Goal: Information Seeking & Learning: Find specific fact

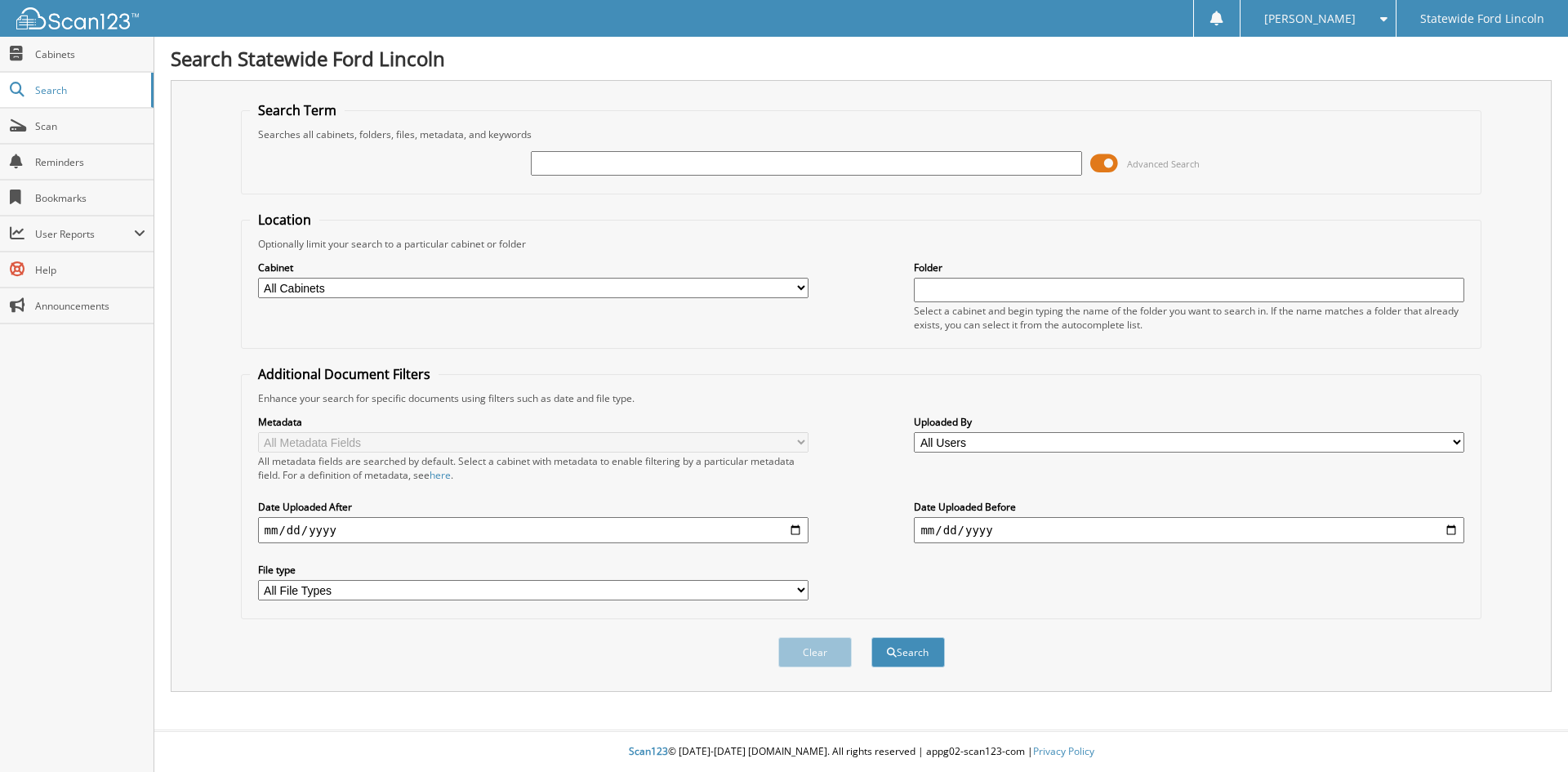
click at [716, 152] on input "text" at bounding box center [806, 163] width 551 height 24
type input "Schlagbaum"
click at [901, 650] on button "Search" at bounding box center [908, 652] width 73 height 30
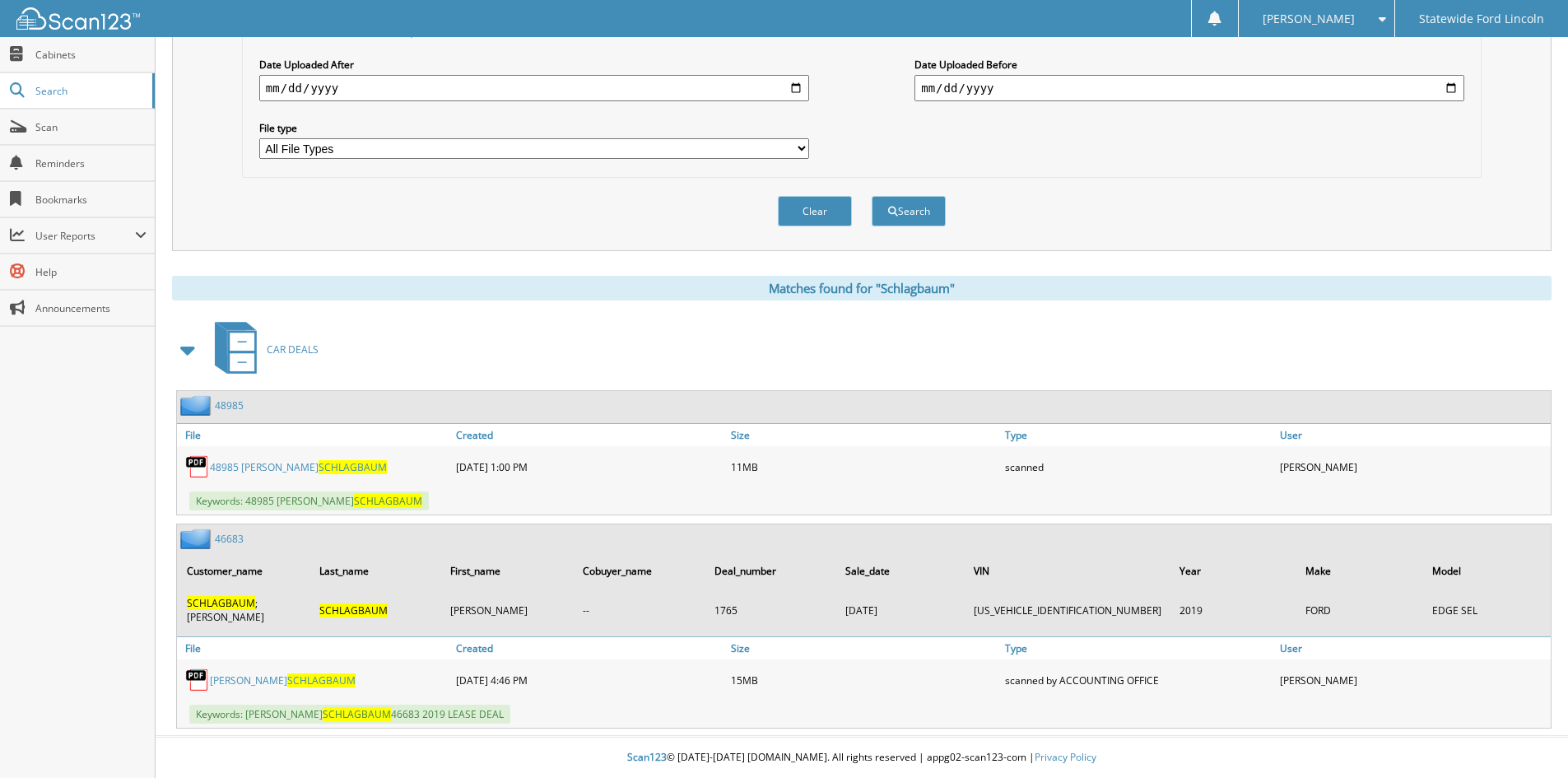
click at [264, 468] on link "48985 MICHAEL SCHLAGBAUM" at bounding box center [298, 467] width 177 height 14
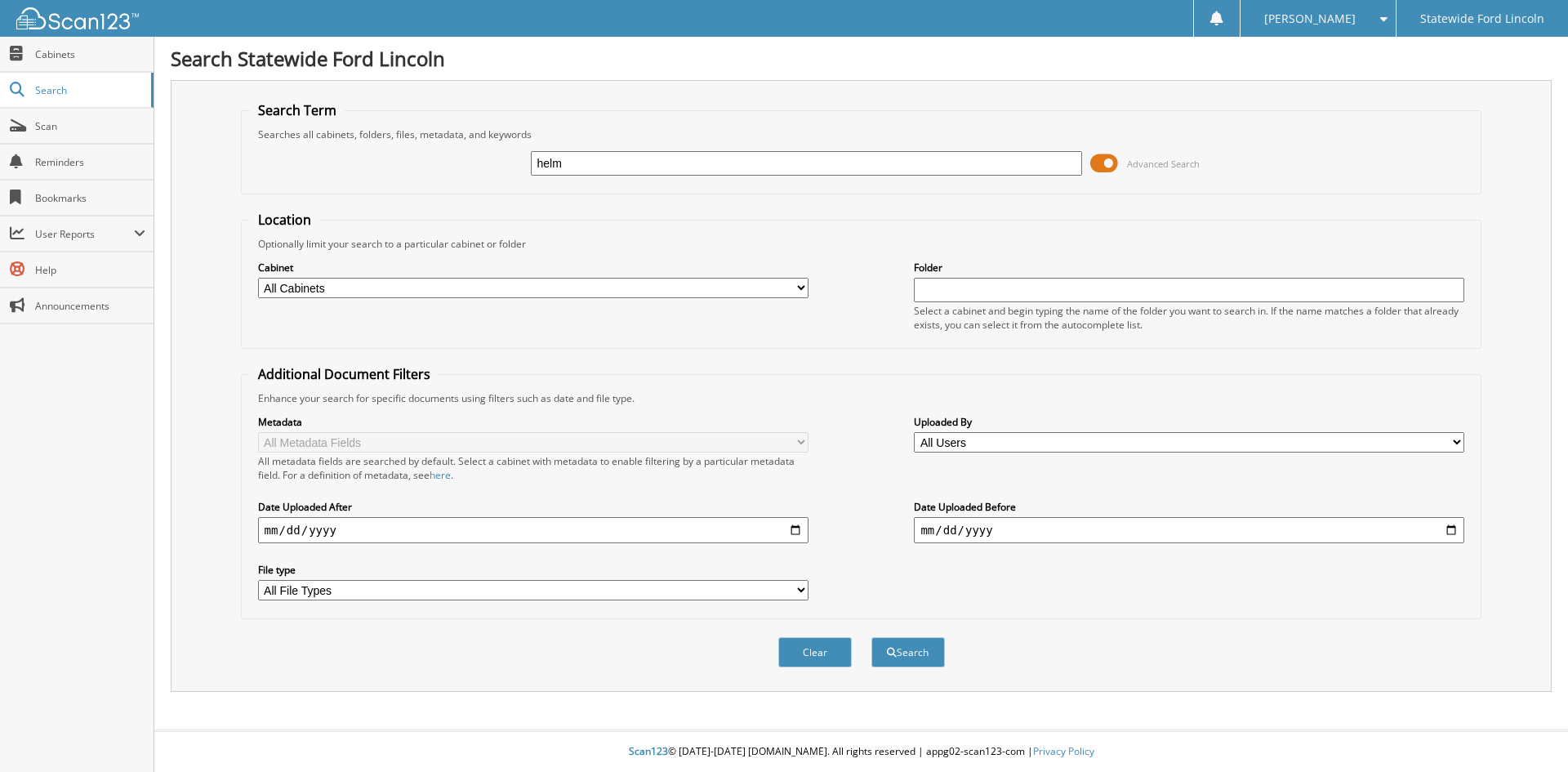
type input "helm"
click at [872, 637] on button "Search" at bounding box center [908, 652] width 73 height 30
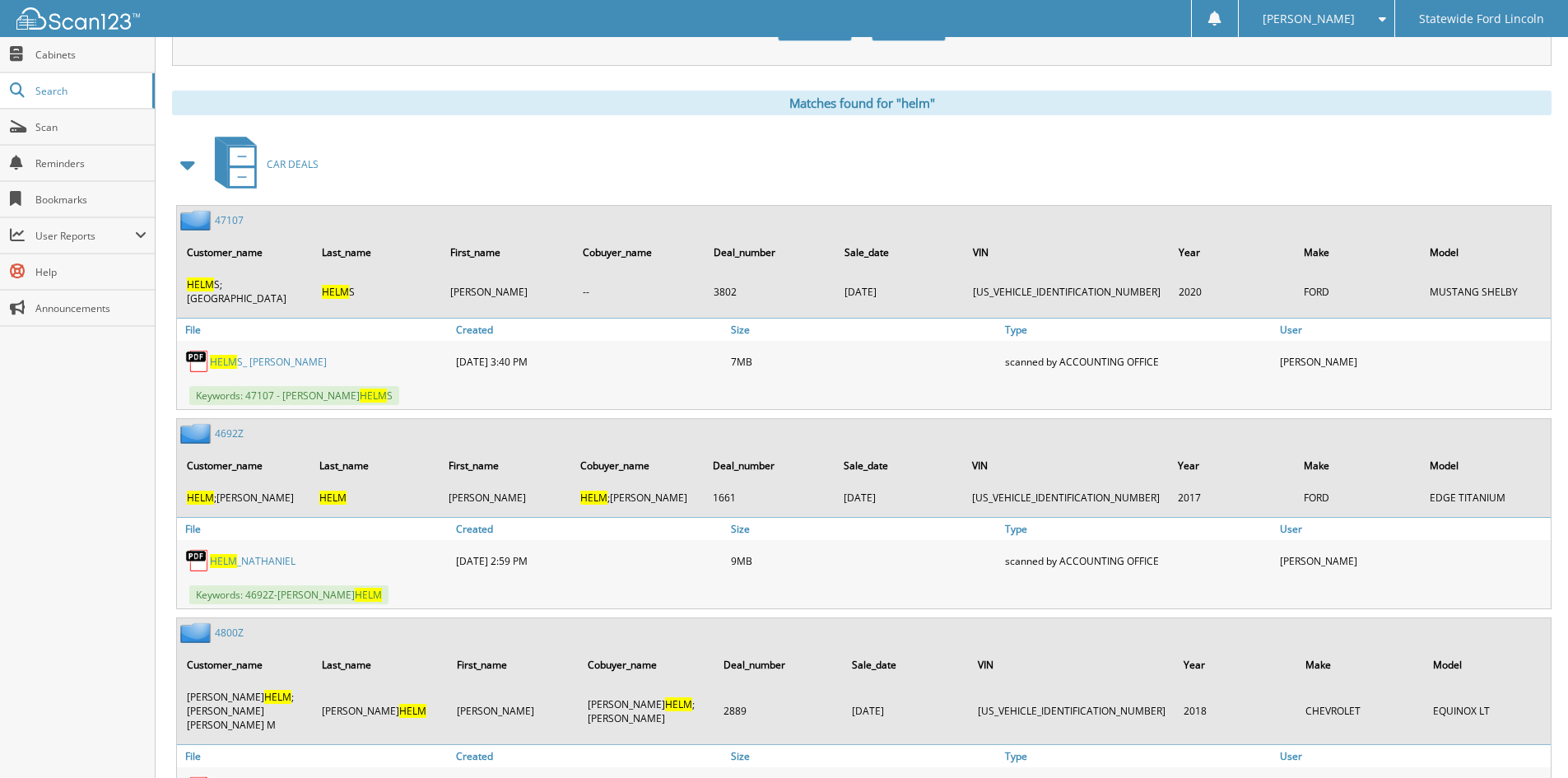
scroll to position [698, 0]
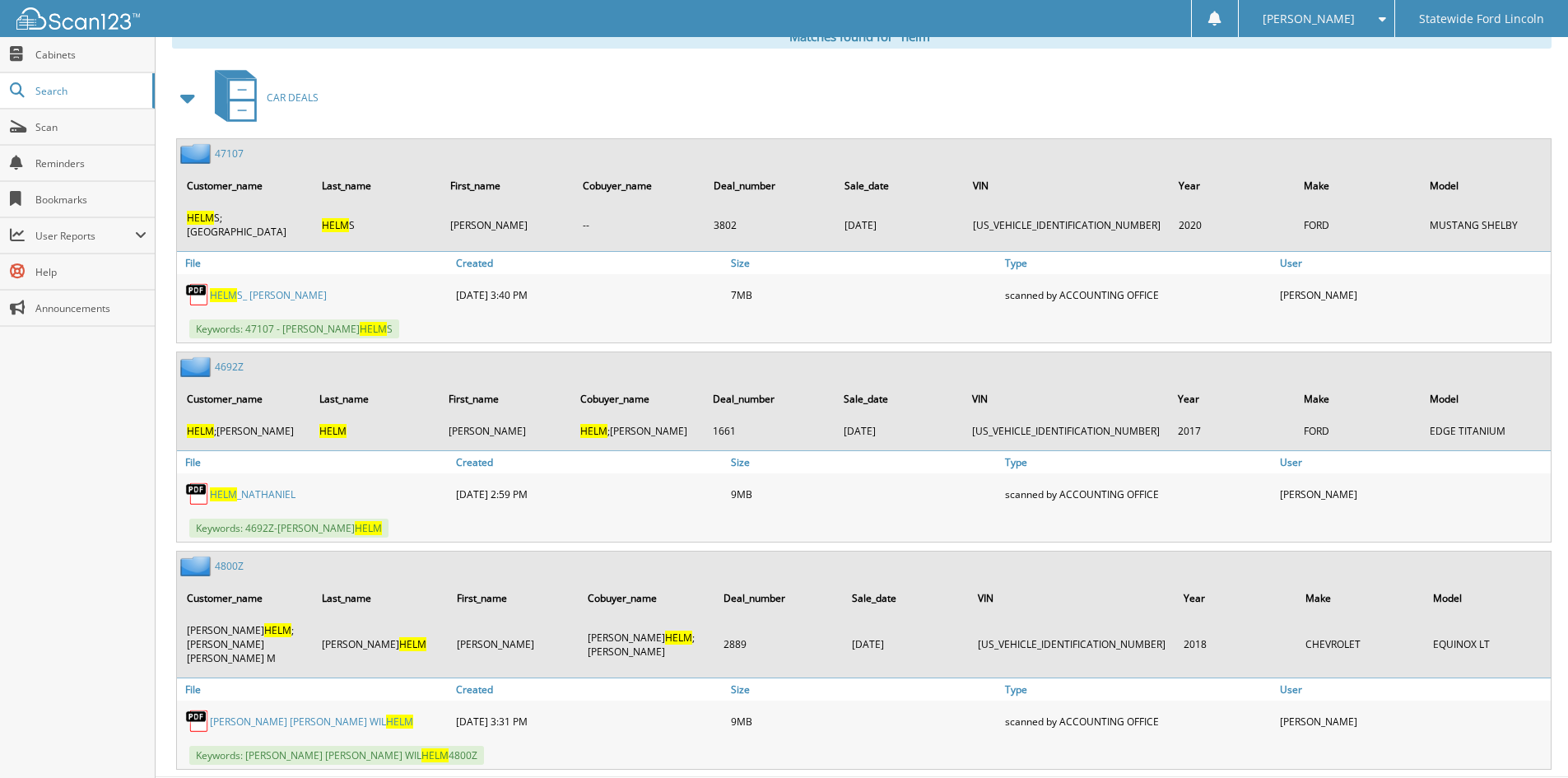
click at [267, 487] on link "HELM _NATHANIEL" at bounding box center [252, 494] width 86 height 14
click at [1543, 106] on div "CAR DEALS" at bounding box center [861, 98] width 1379 height 65
